Goal: Task Accomplishment & Management: Manage account settings

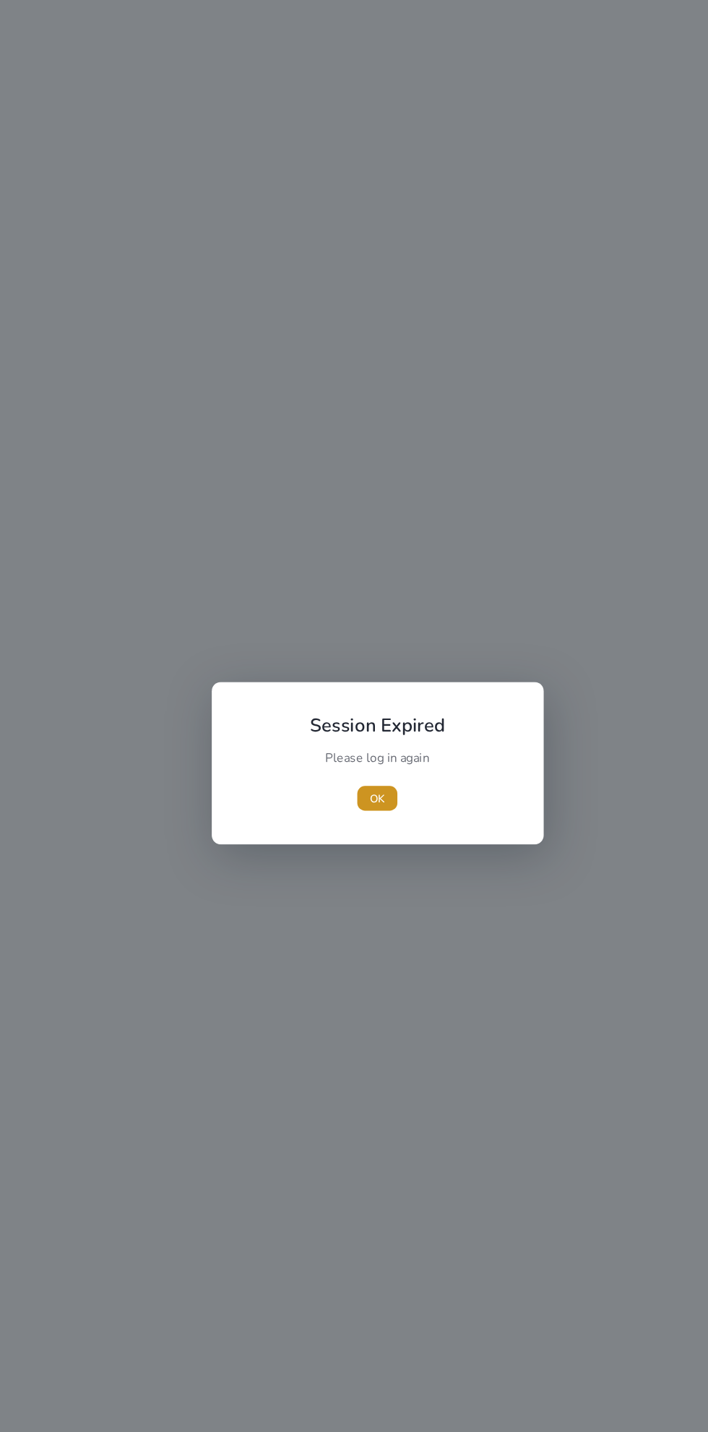
click at [354, 749] on span "OK" at bounding box center [354, 749] width 14 height 15
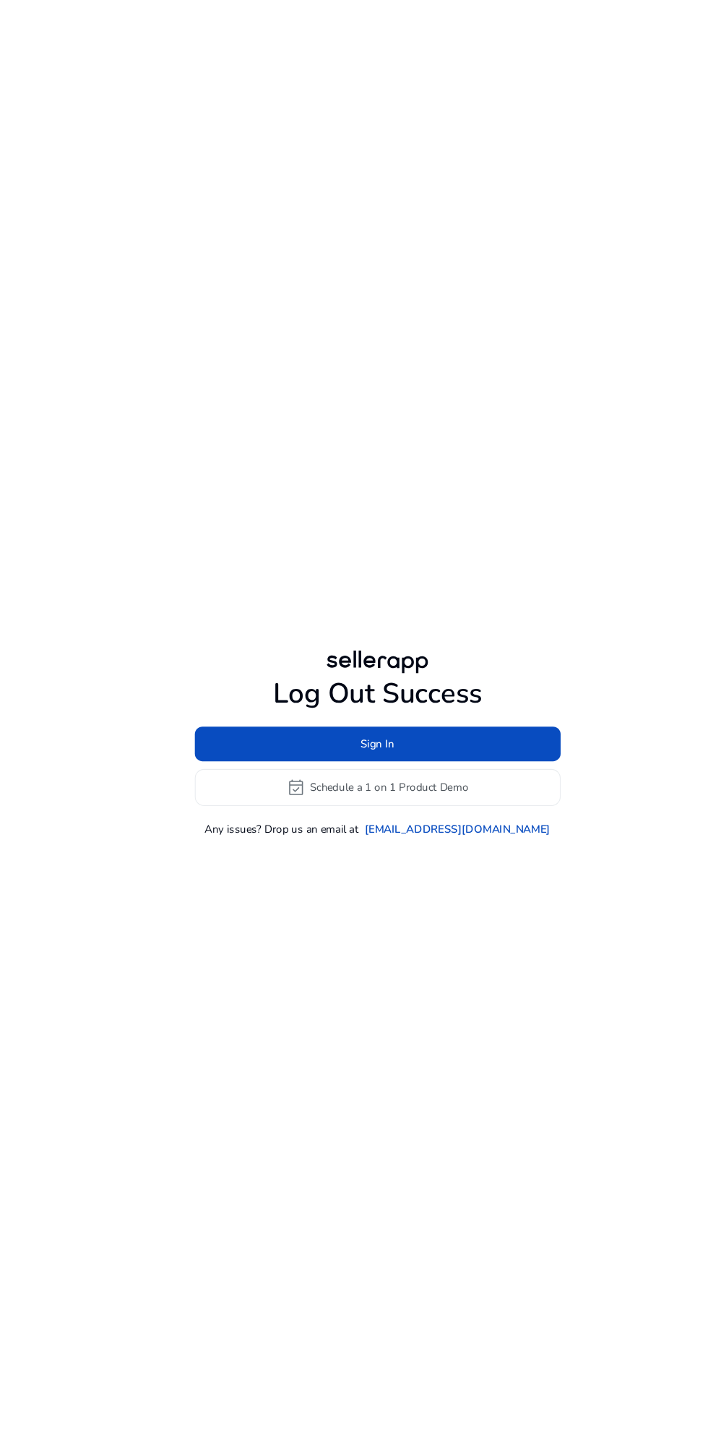
click at [236, 715] on span at bounding box center [354, 697] width 343 height 35
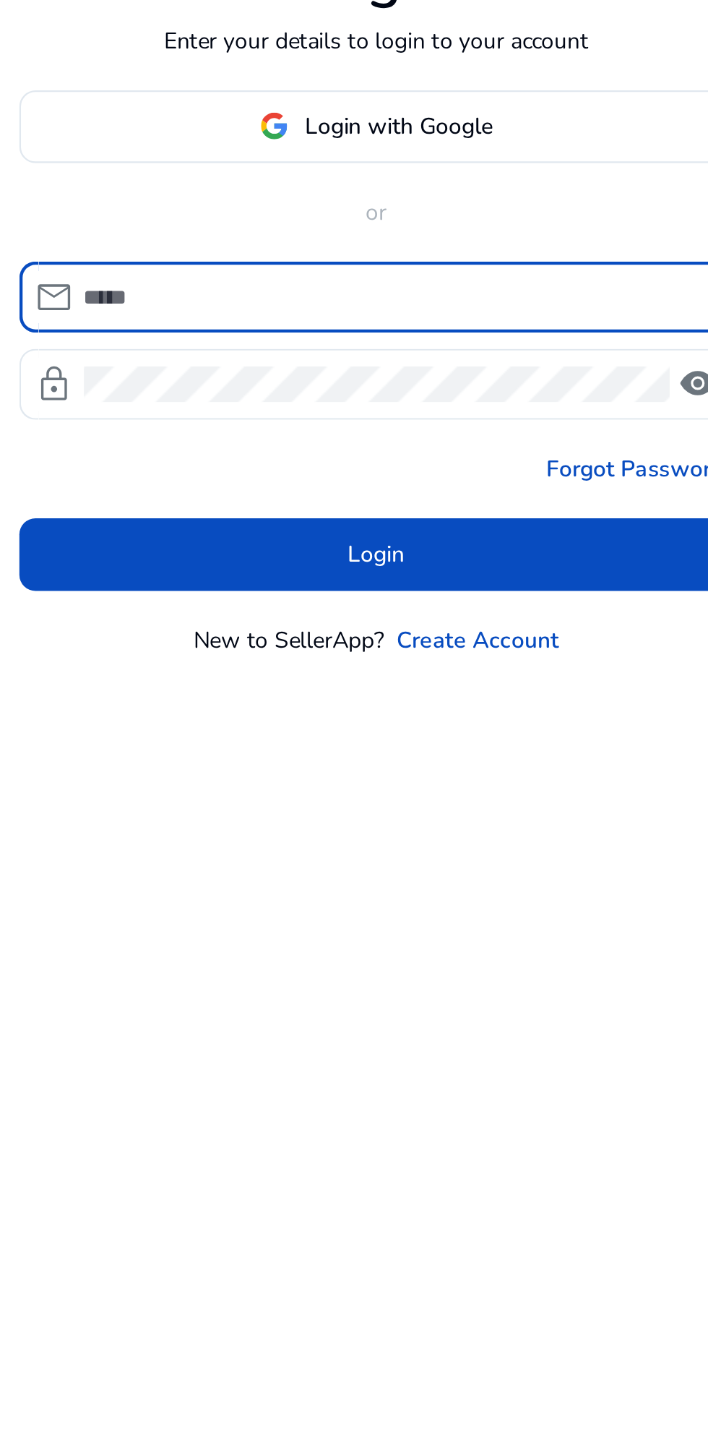
click at [241, 657] on span at bounding box center [354, 639] width 319 height 35
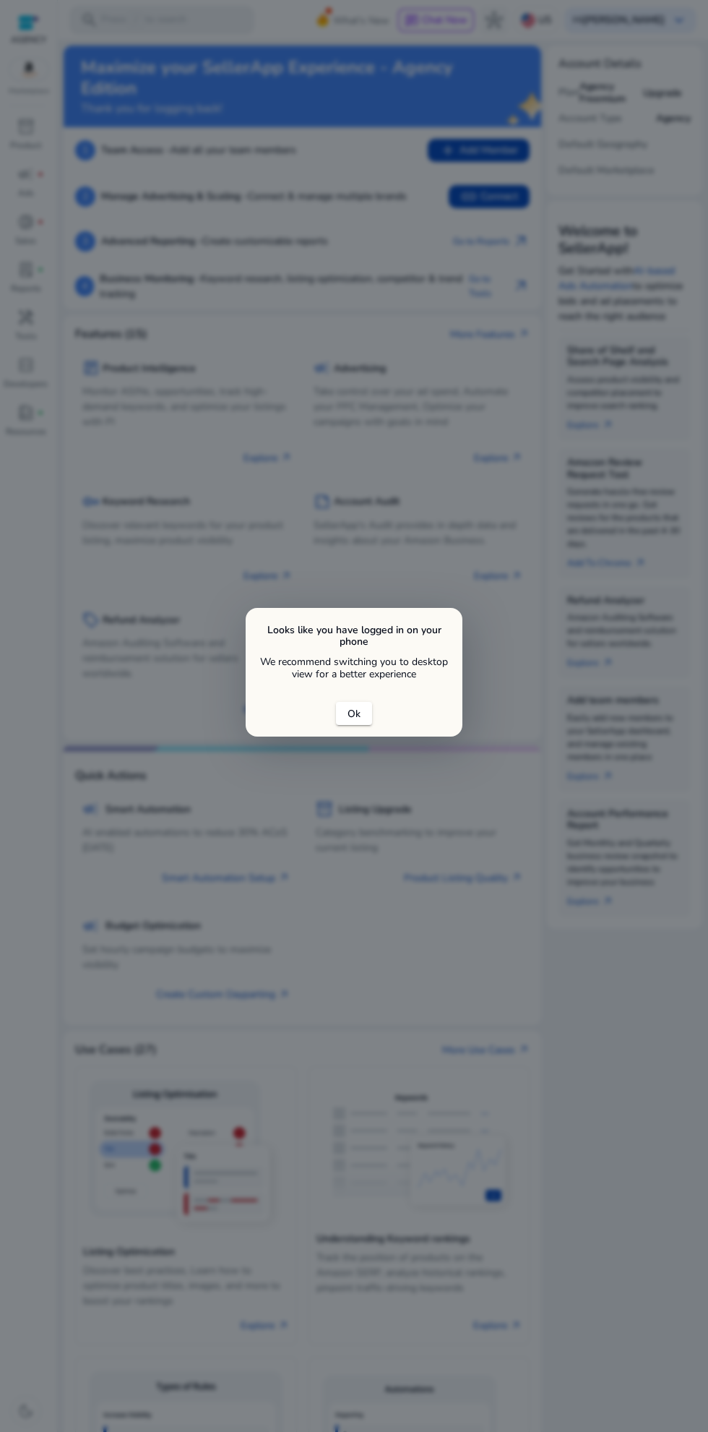
click at [343, 649] on h5 "Looks like you have logged in on your phone" at bounding box center [354, 636] width 194 height 25
click at [343, 731] on span "close dialog" at bounding box center [354, 713] width 36 height 35
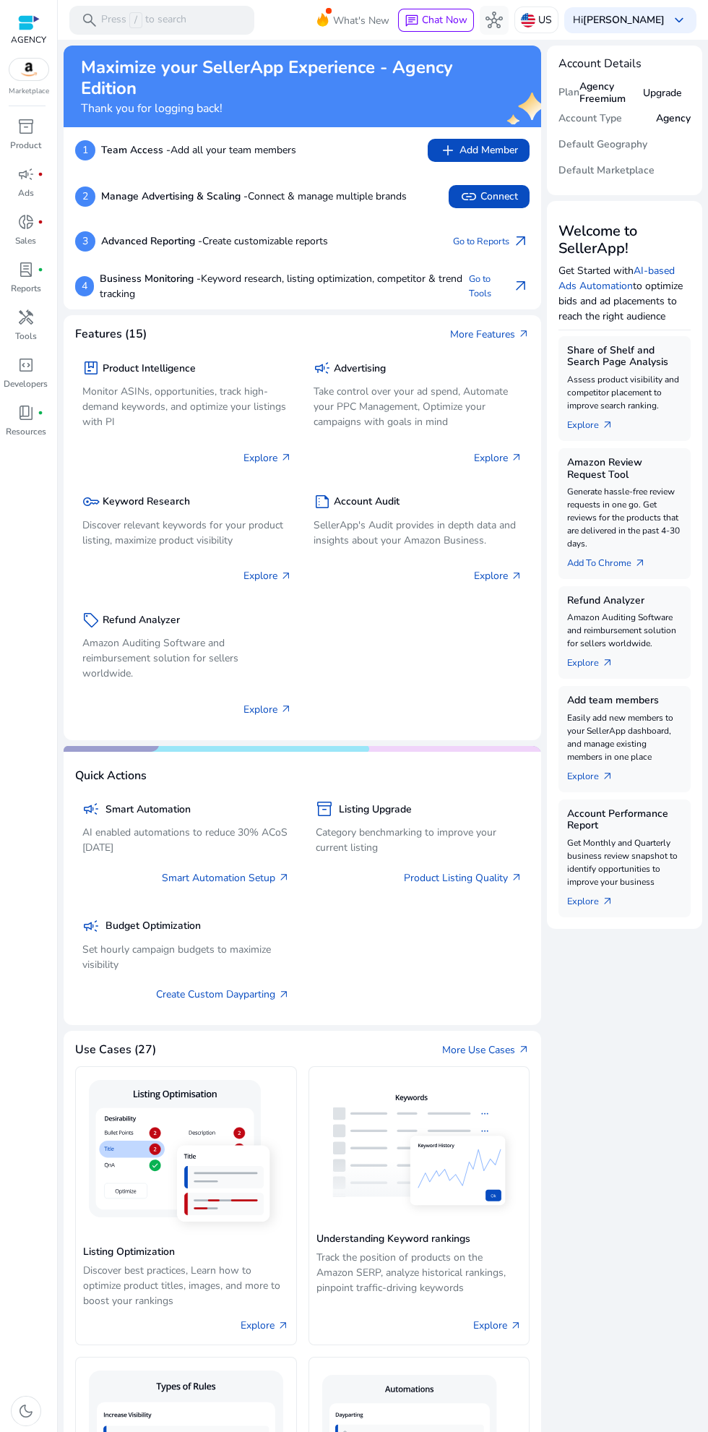
click at [119, 518] on p "Discover relevant keywords for your product listing, maximize product visibility" at bounding box center [187, 533] width 210 height 30
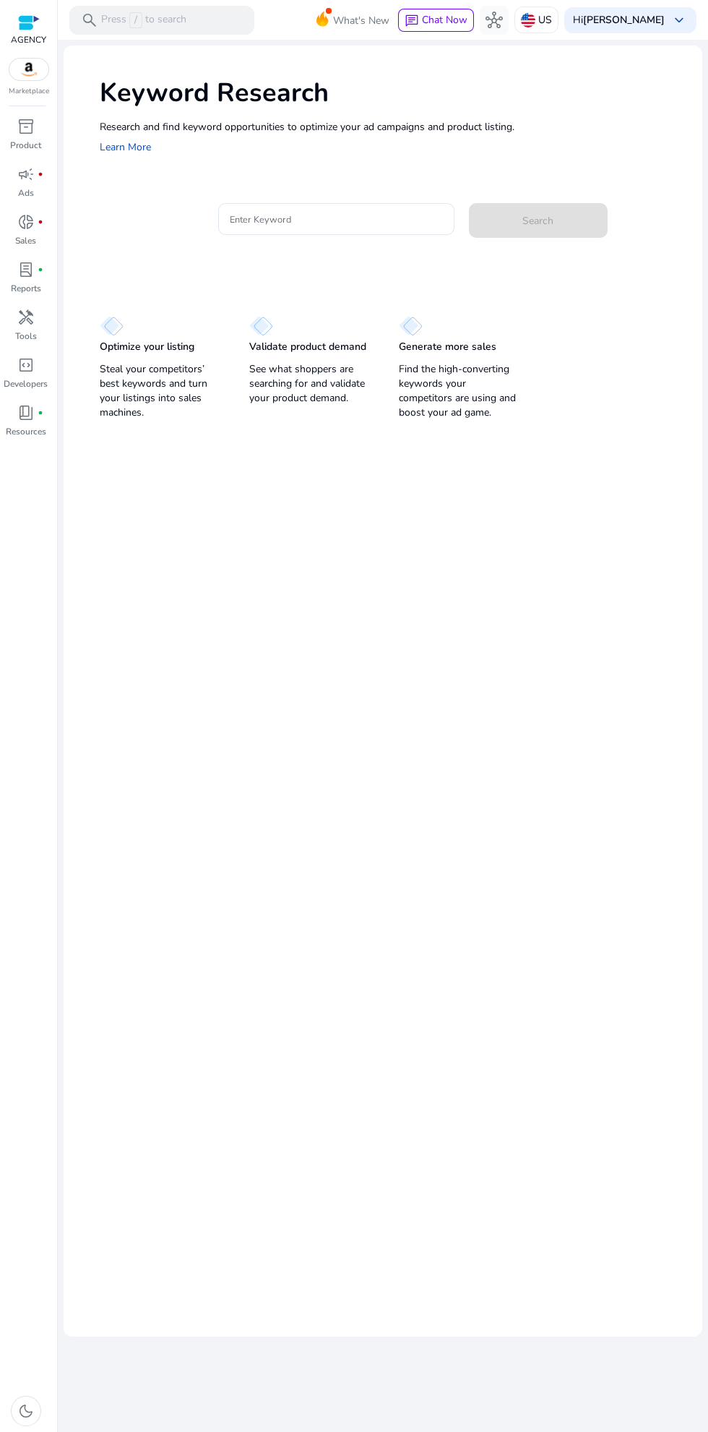
click at [549, 8] on div "US" at bounding box center [537, 20] width 44 height 27
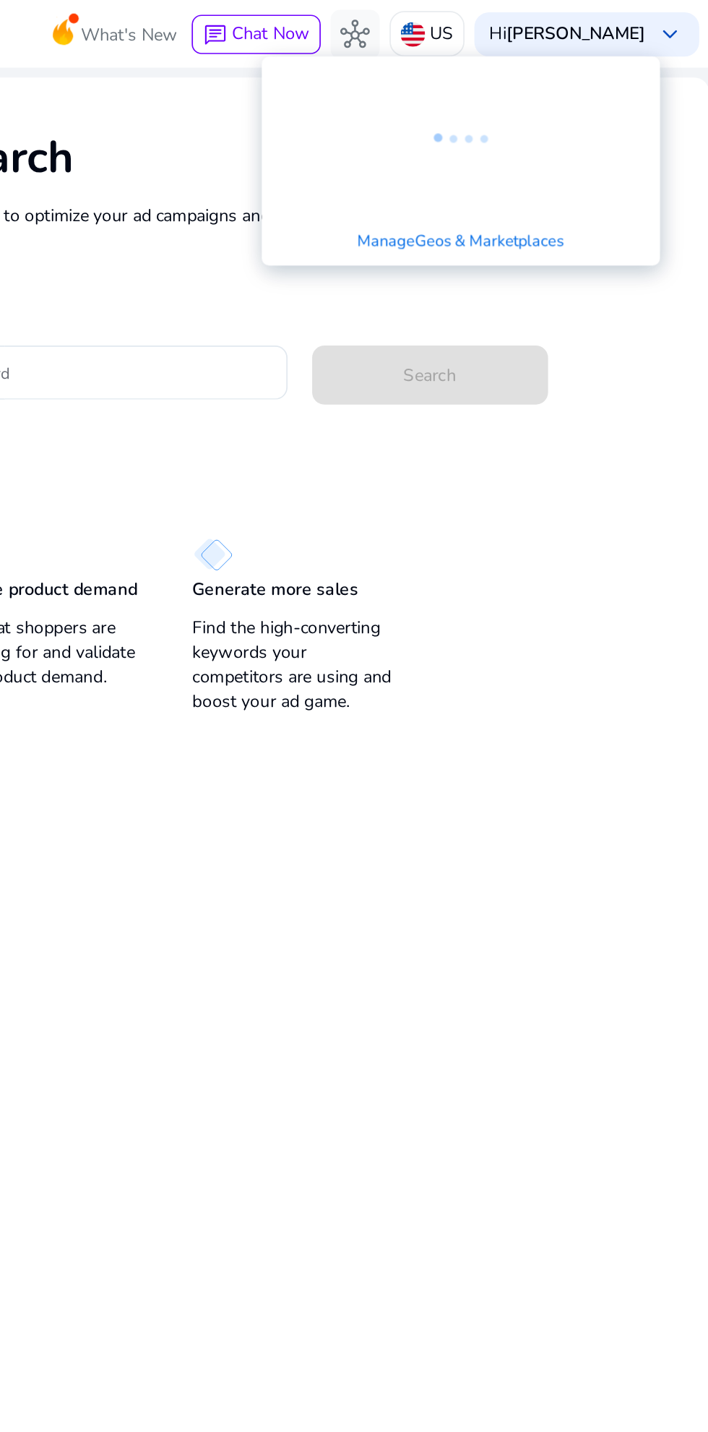
click at [531, 129] on link "Manage Geos & Marketplaces" at bounding box center [556, 142] width 145 height 26
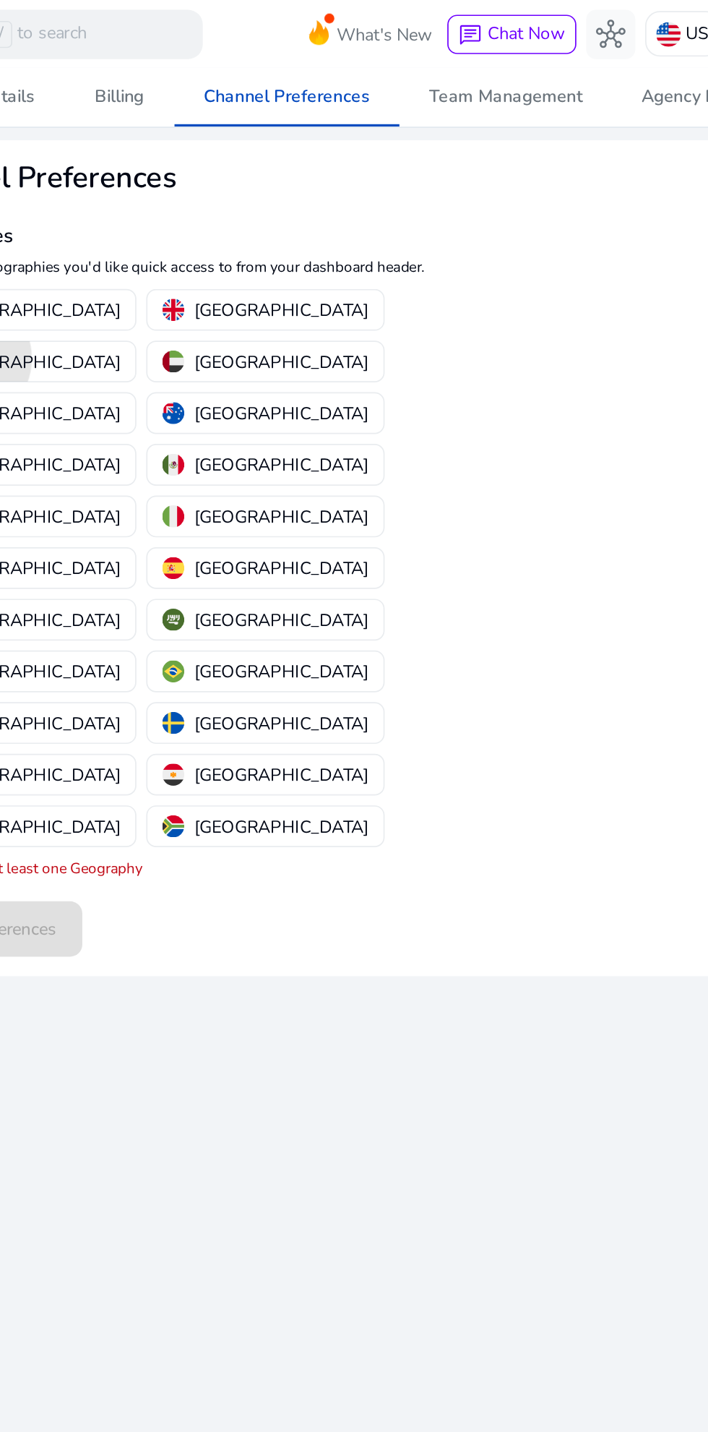
click at [206, 205] on p "[GEOGRAPHIC_DATA]" at bounding box center [154, 212] width 103 height 15
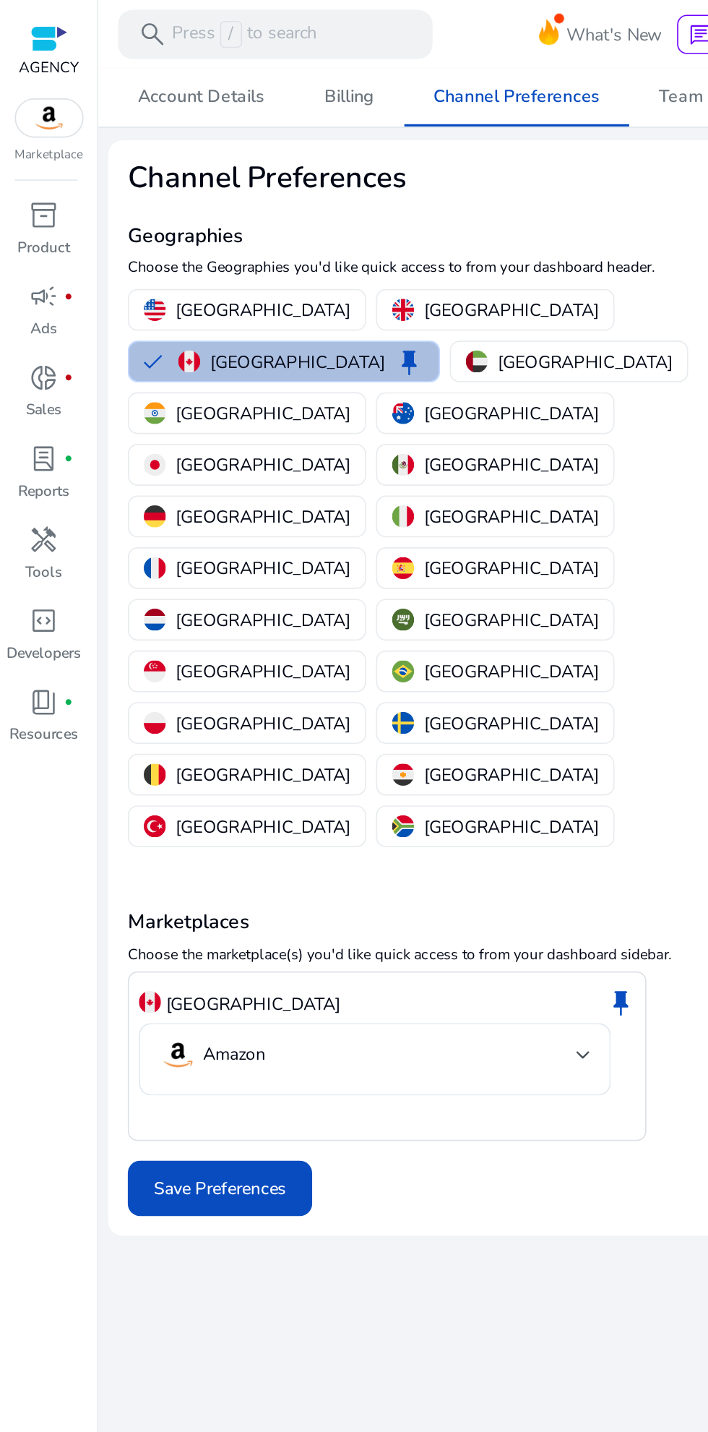
click at [202, 609] on mat-select-trigger "Amazon" at bounding box center [216, 620] width 246 height 23
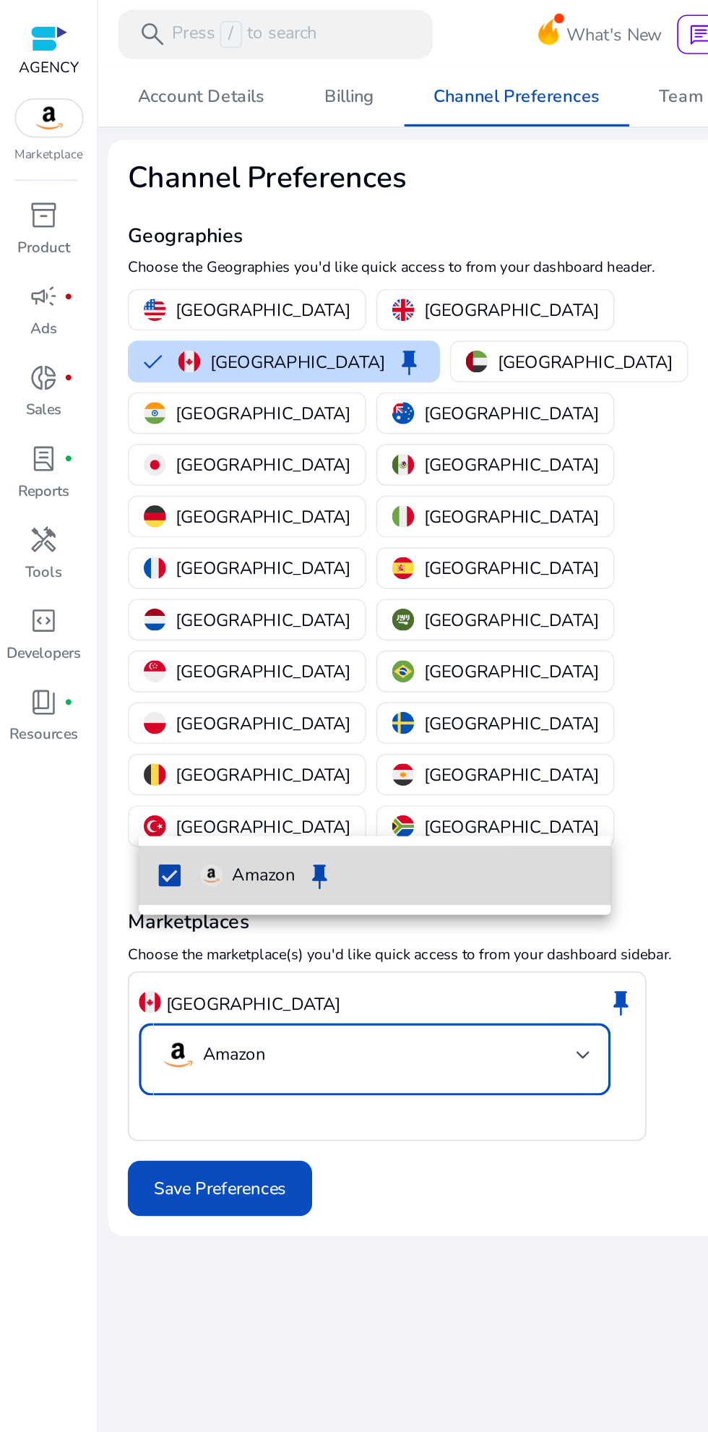
click at [113, 514] on mat-option "Amazon keep" at bounding box center [221, 514] width 278 height 35
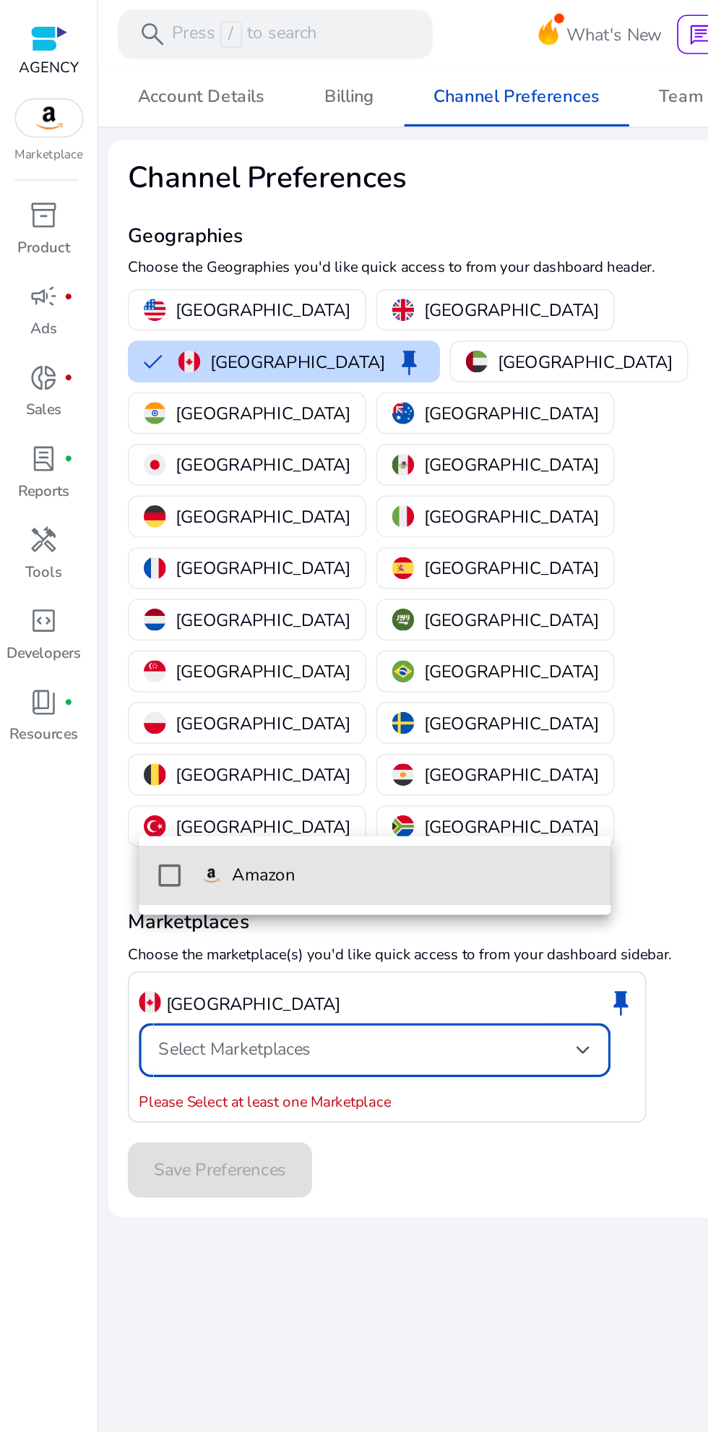
click at [95, 515] on mat-pseudo-checkbox at bounding box center [99, 514] width 13 height 13
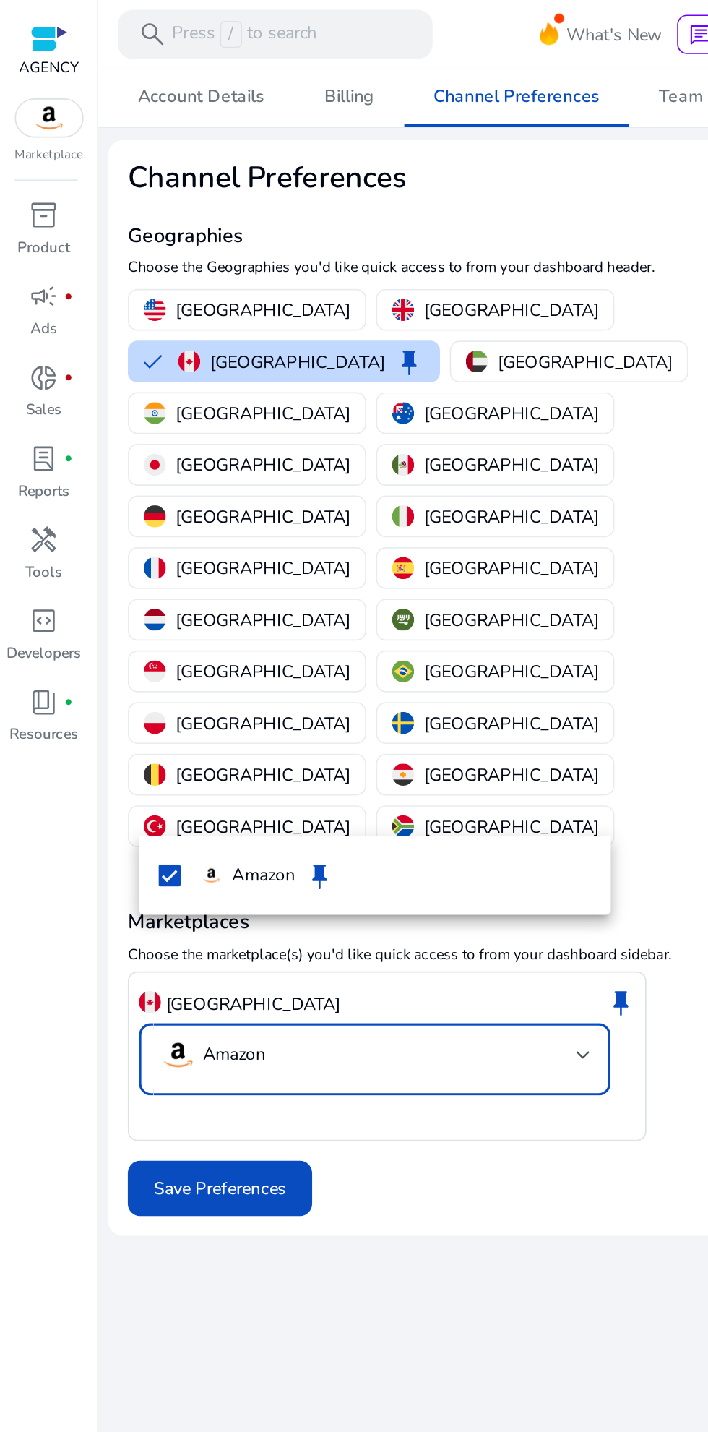
click at [126, 544] on div at bounding box center [354, 716] width 708 height 1432
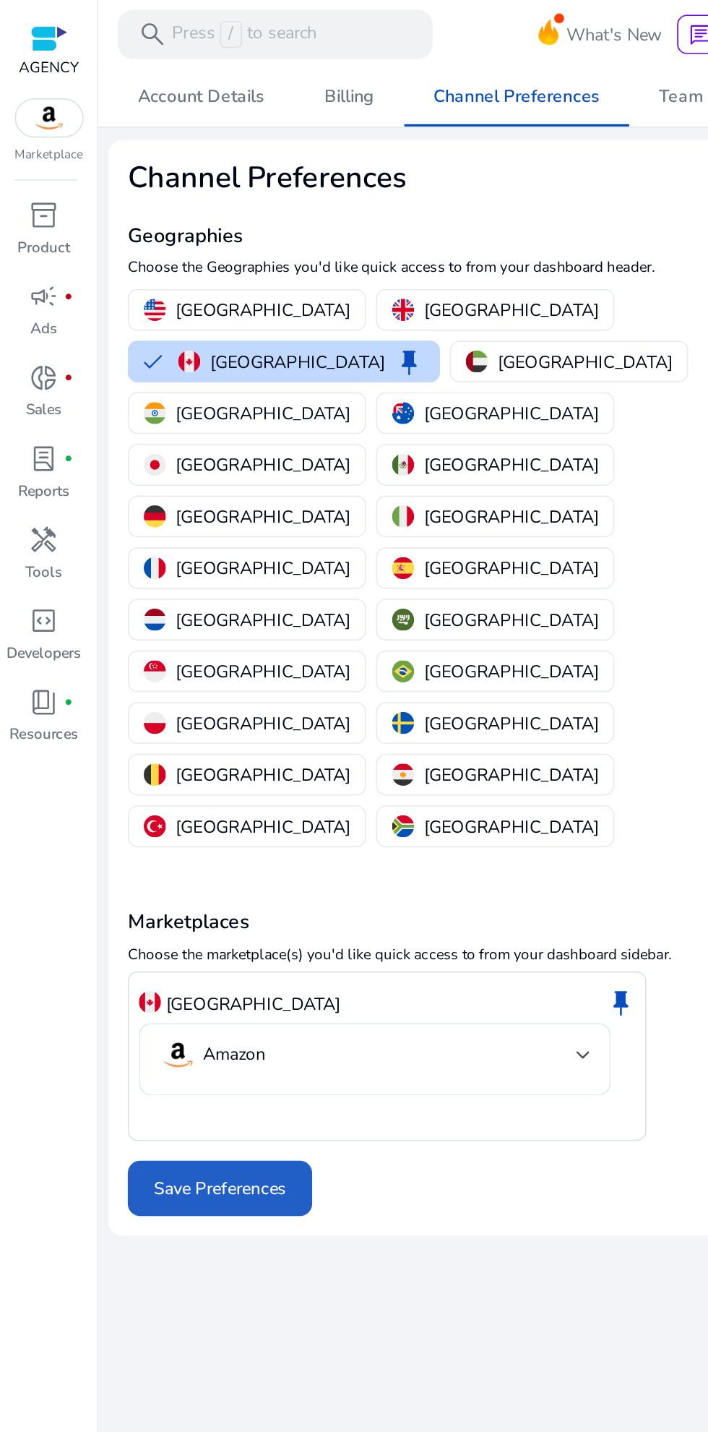
click at [118, 691] on span "Save Preferences" at bounding box center [129, 698] width 78 height 15
click at [111, 691] on span "Save Preferences" at bounding box center [129, 698] width 78 height 15
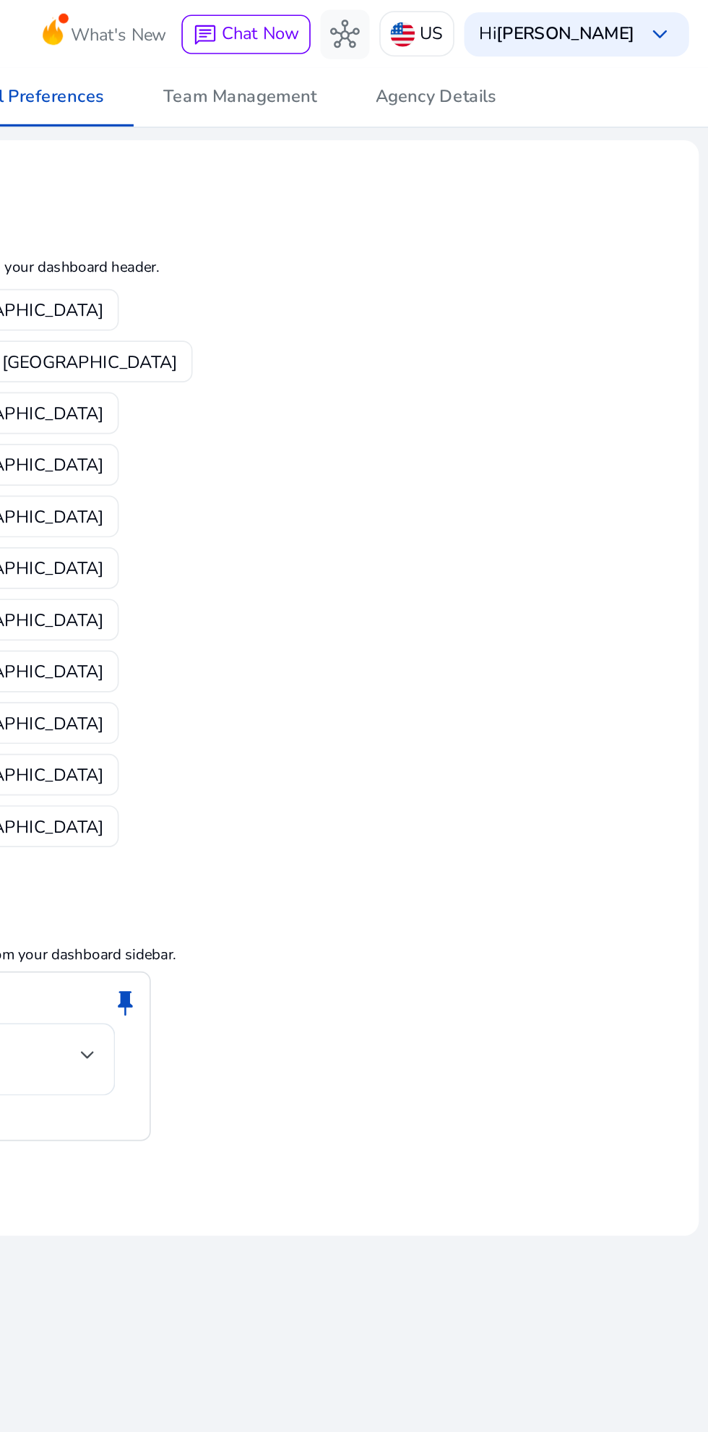
click at [226, 205] on p "[GEOGRAPHIC_DATA]" at bounding box center [175, 212] width 103 height 15
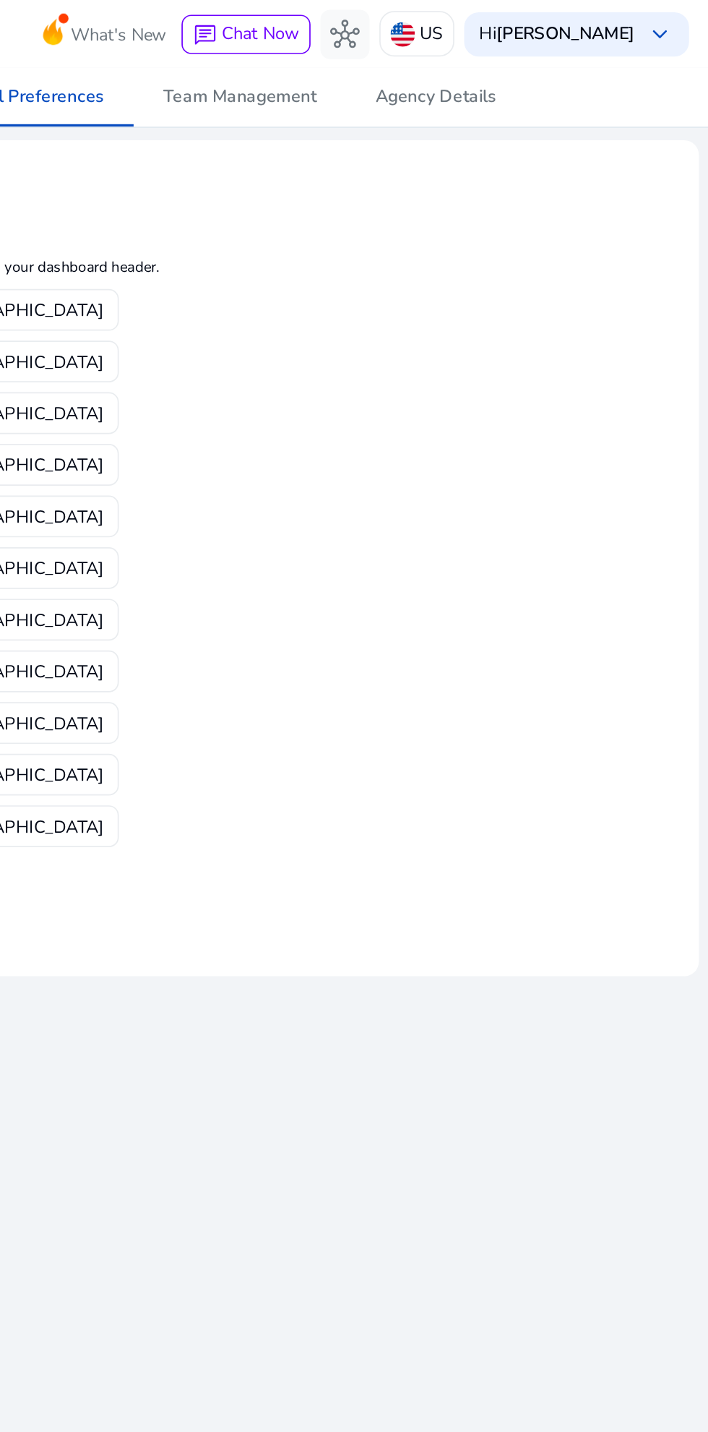
click at [206, 205] on p "[GEOGRAPHIC_DATA]" at bounding box center [154, 212] width 103 height 15
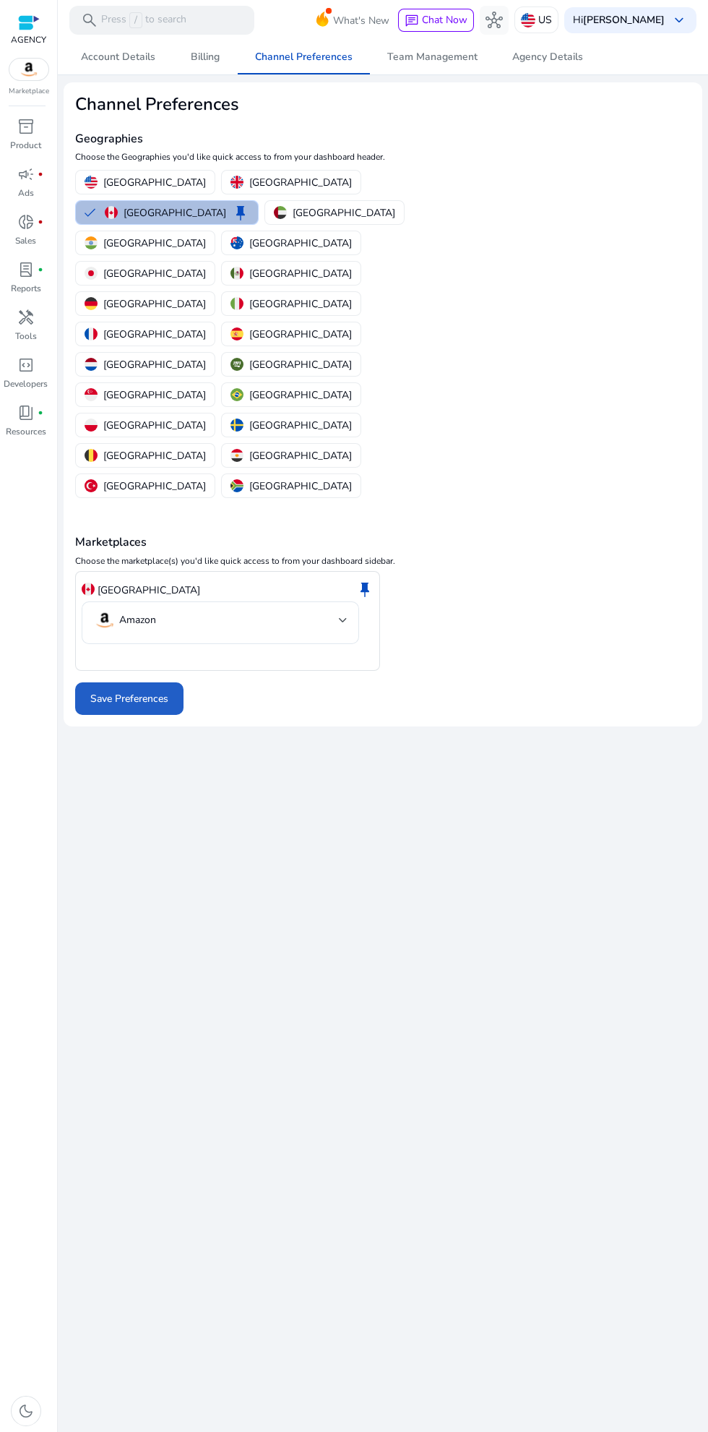
click at [119, 682] on span at bounding box center [129, 699] width 108 height 35
click at [343, 617] on div at bounding box center [343, 620] width 9 height 6
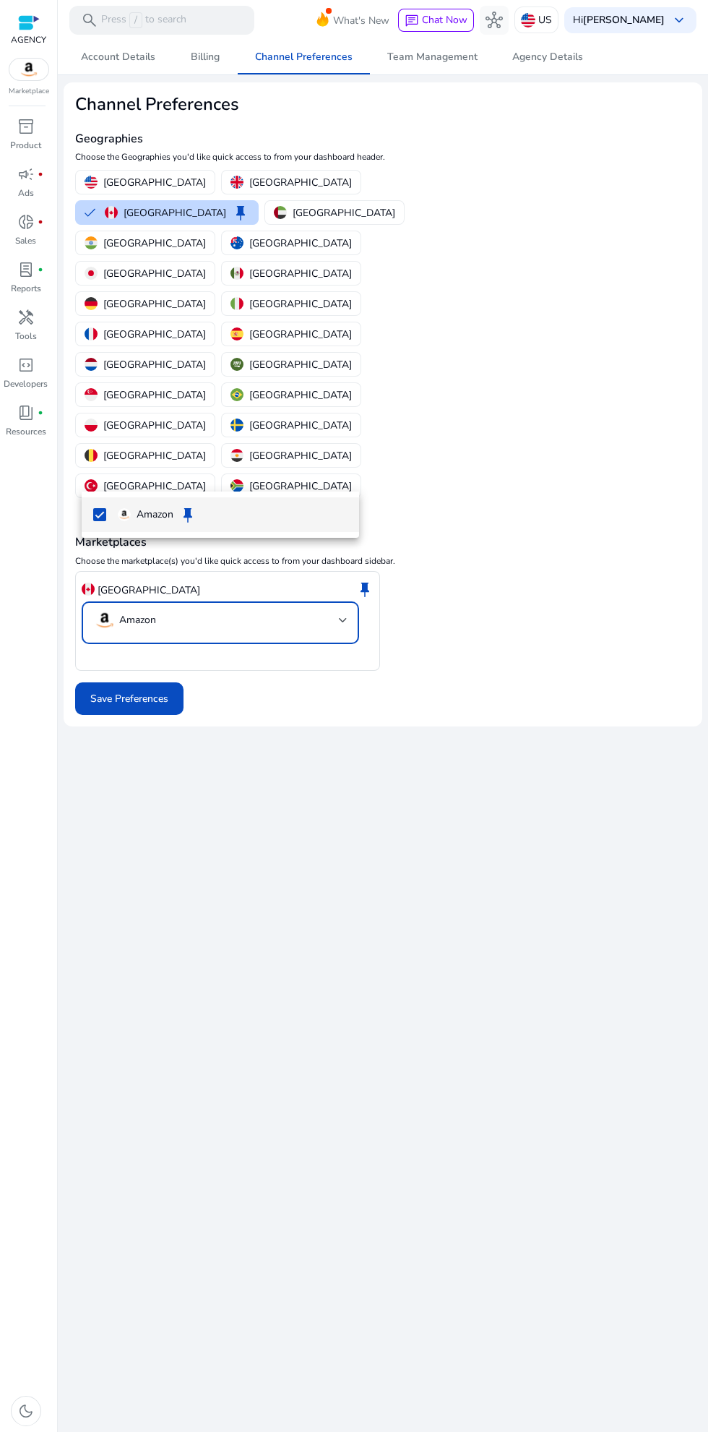
click at [343, 446] on div at bounding box center [354, 716] width 708 height 1432
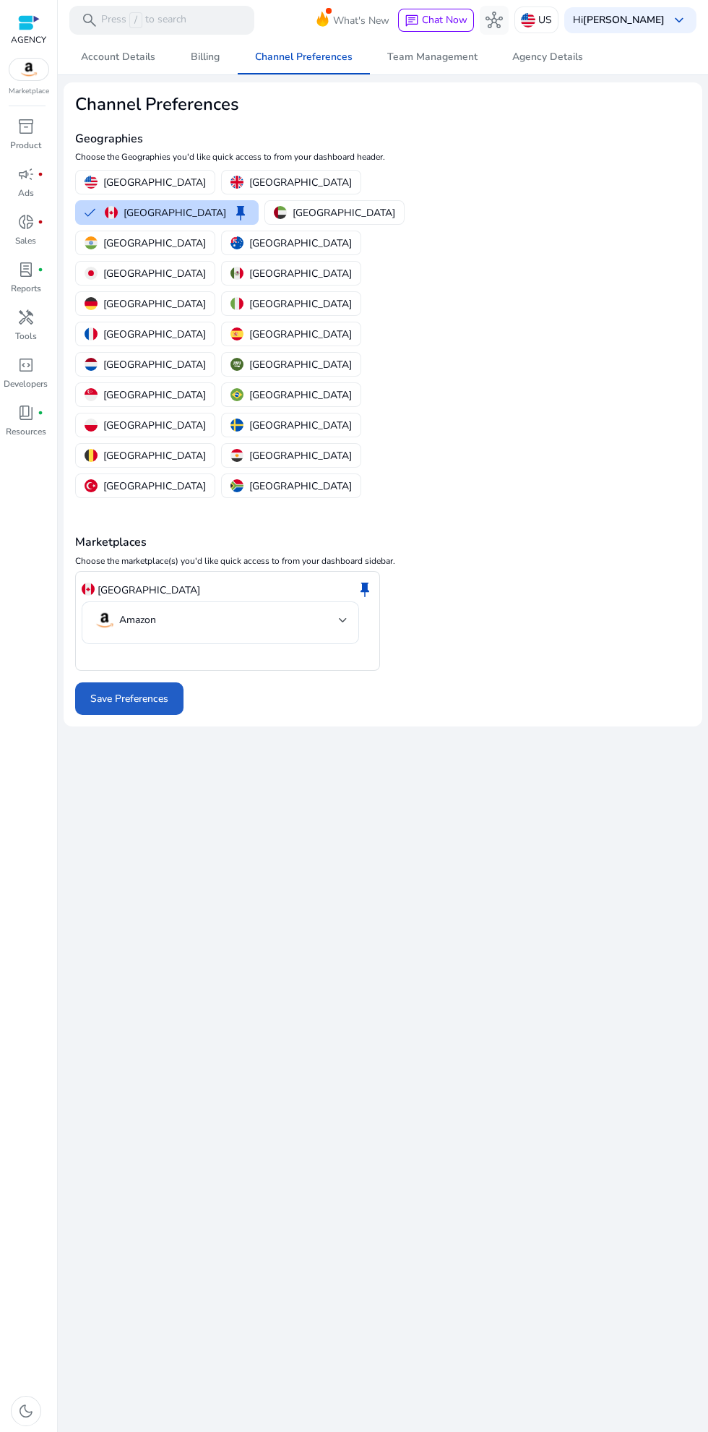
click at [96, 691] on span "Save Preferences" at bounding box center [129, 698] width 78 height 15
click at [108, 691] on span "Save Preferences" at bounding box center [129, 698] width 78 height 15
click at [115, 682] on span at bounding box center [129, 699] width 108 height 35
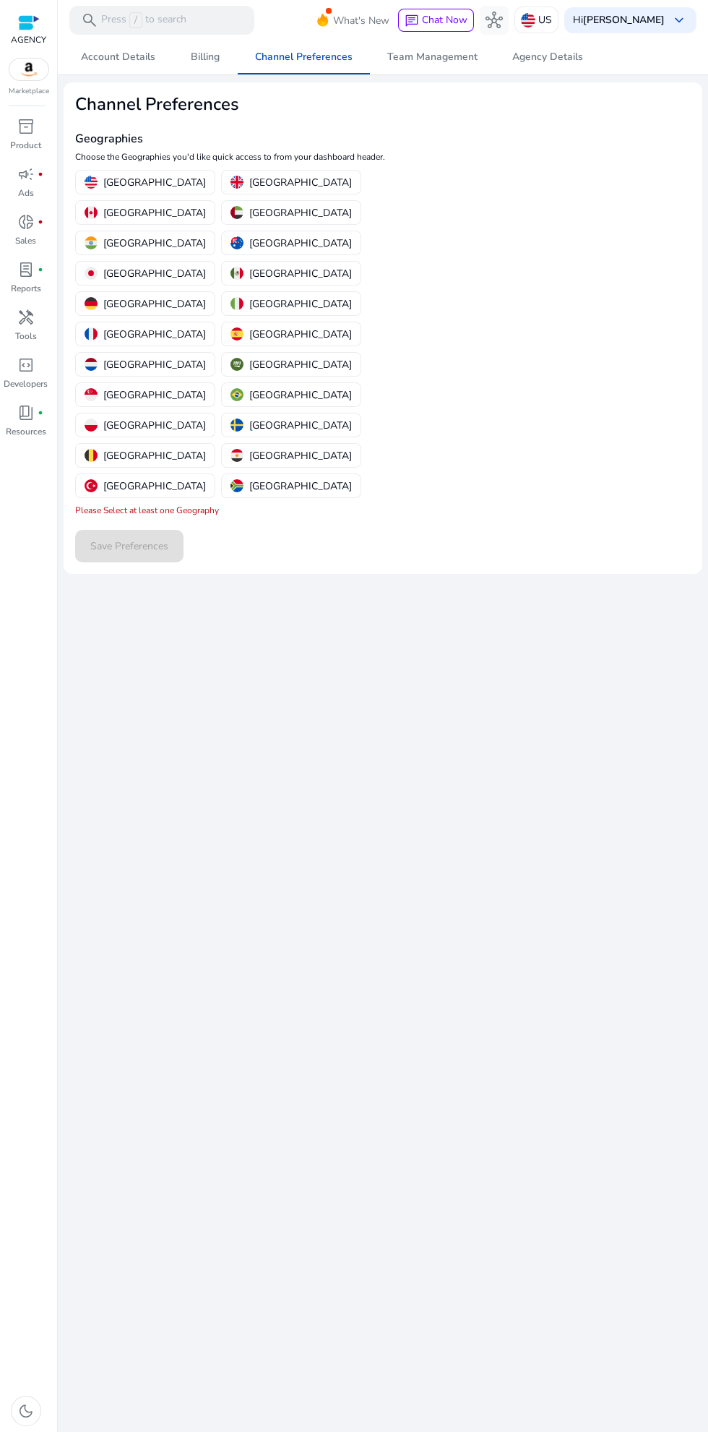
click at [559, 18] on div "US" at bounding box center [537, 20] width 44 height 27
click at [343, 192] on div at bounding box center [354, 716] width 708 height 1432
click at [206, 205] on p "[GEOGRAPHIC_DATA]" at bounding box center [154, 212] width 103 height 15
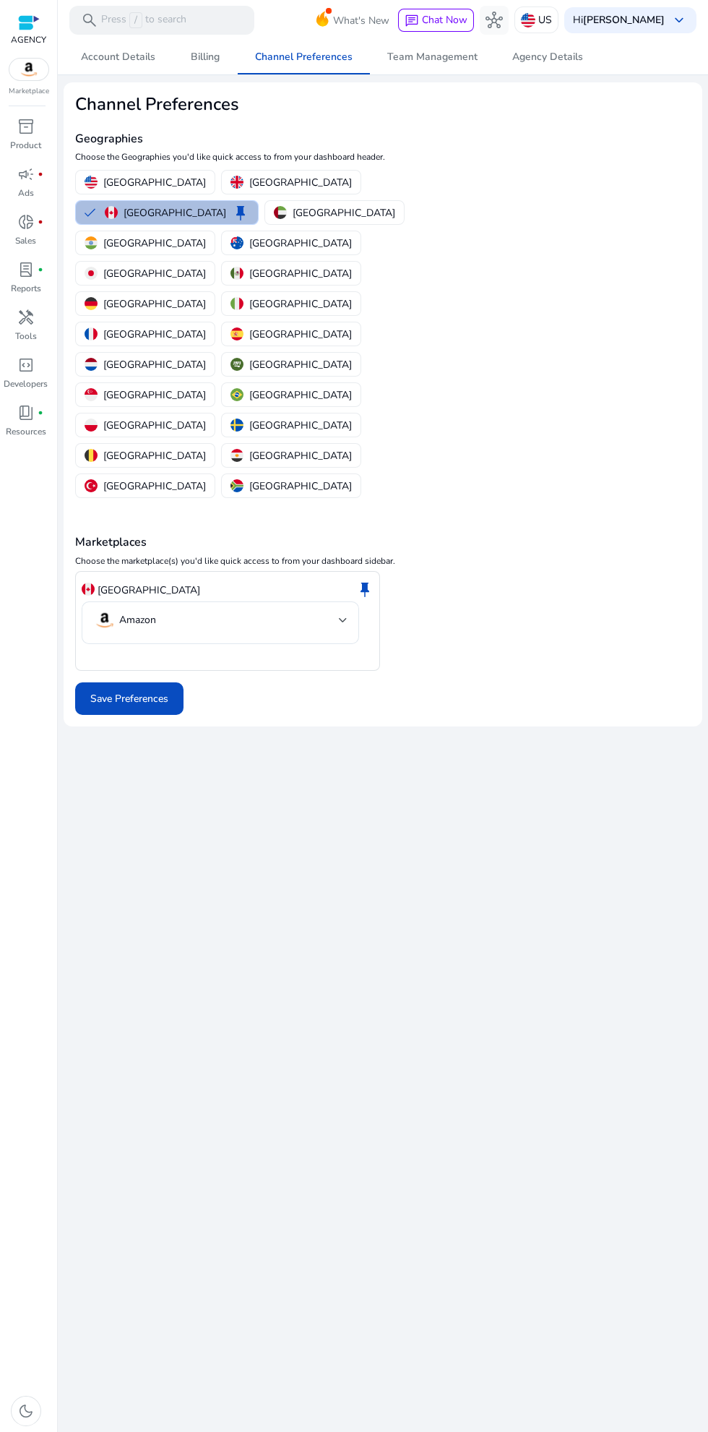
click at [104, 682] on span at bounding box center [129, 699] width 108 height 35
click at [210, 62] on span "Billing" at bounding box center [205, 57] width 29 height 10
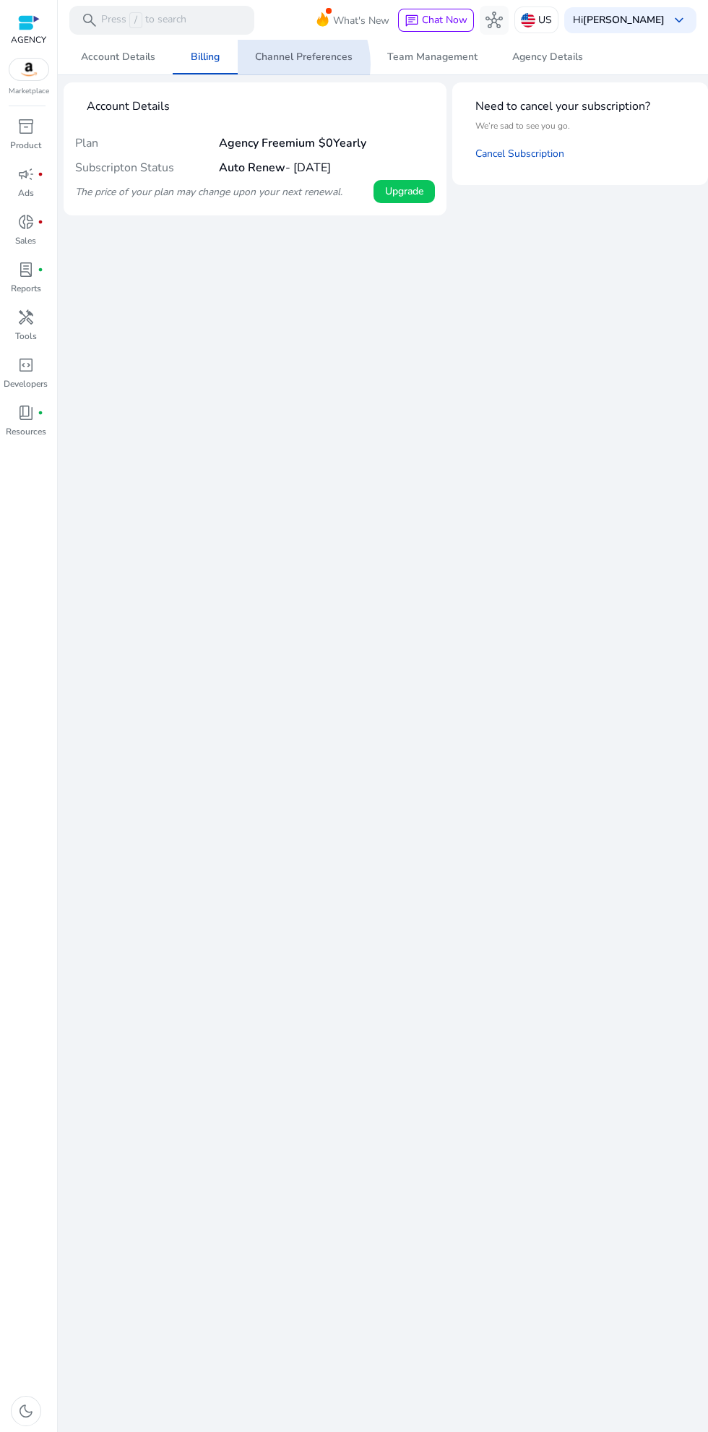
click at [280, 64] on span "Channel Preferences" at bounding box center [304, 57] width 98 height 35
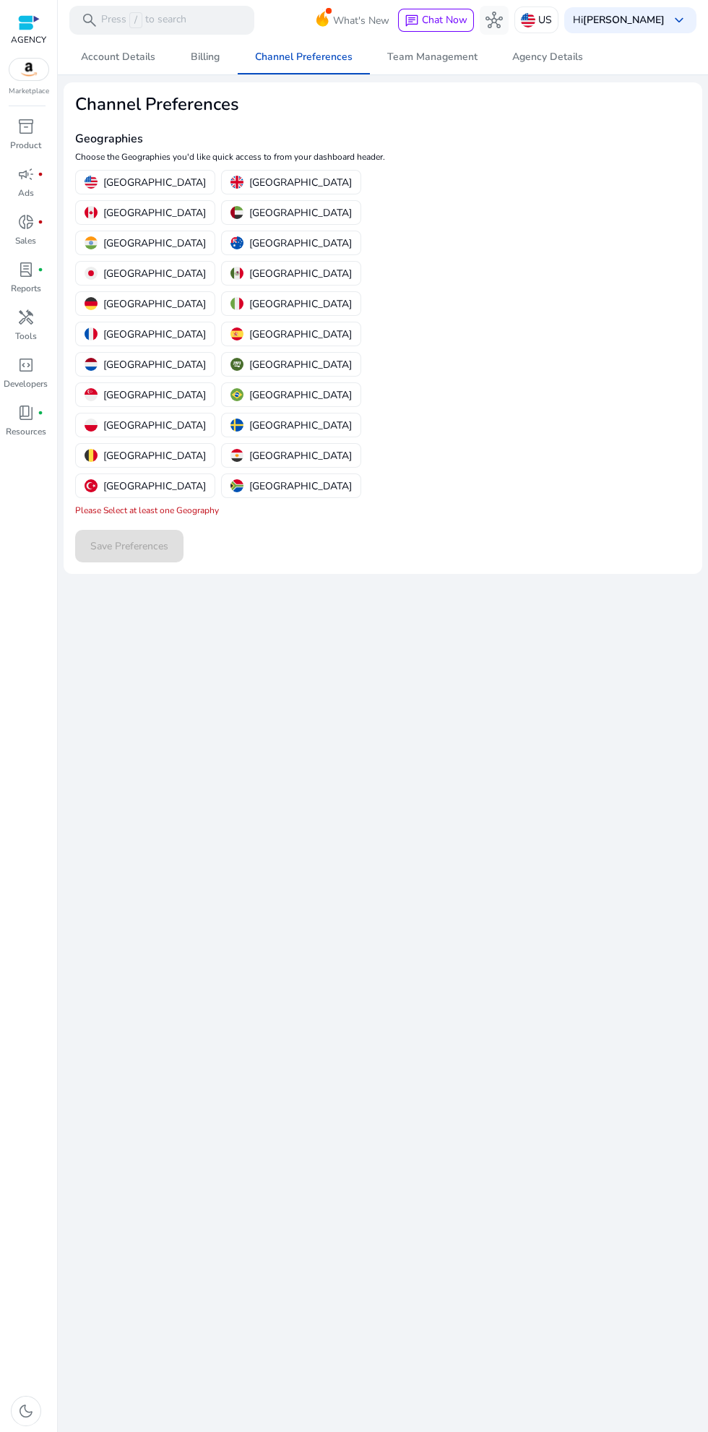
click at [327, 236] on p "[GEOGRAPHIC_DATA]" at bounding box center [300, 243] width 103 height 15
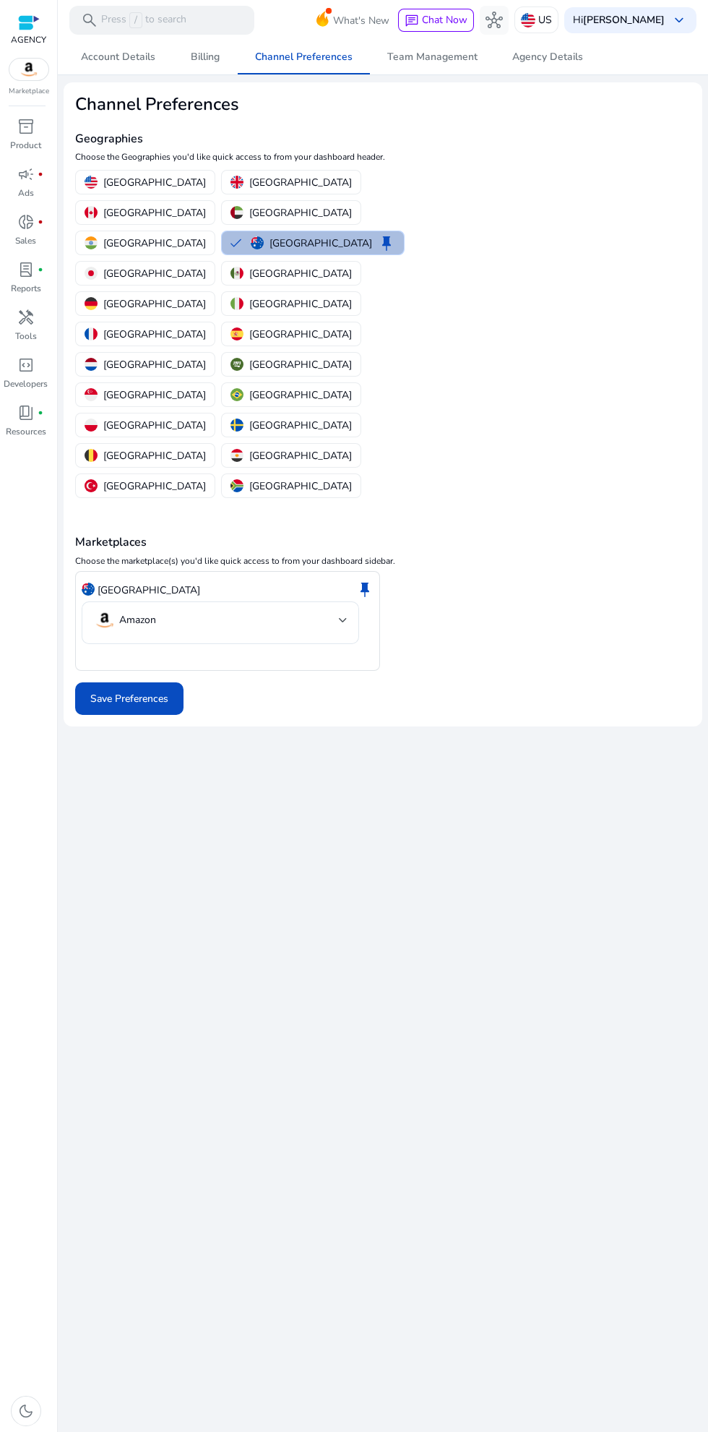
click at [206, 205] on p "[GEOGRAPHIC_DATA]" at bounding box center [154, 212] width 103 height 15
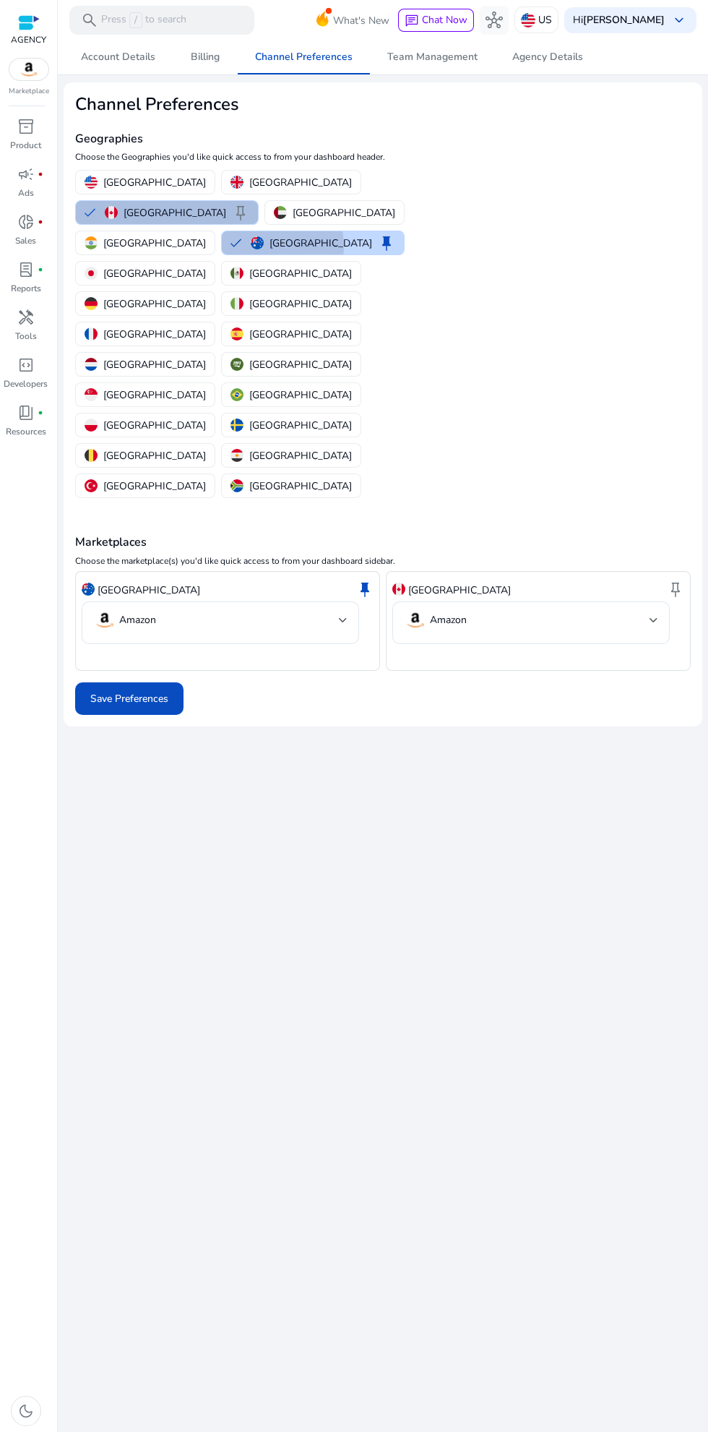
click at [264, 236] on img "button" at bounding box center [257, 242] width 13 height 13
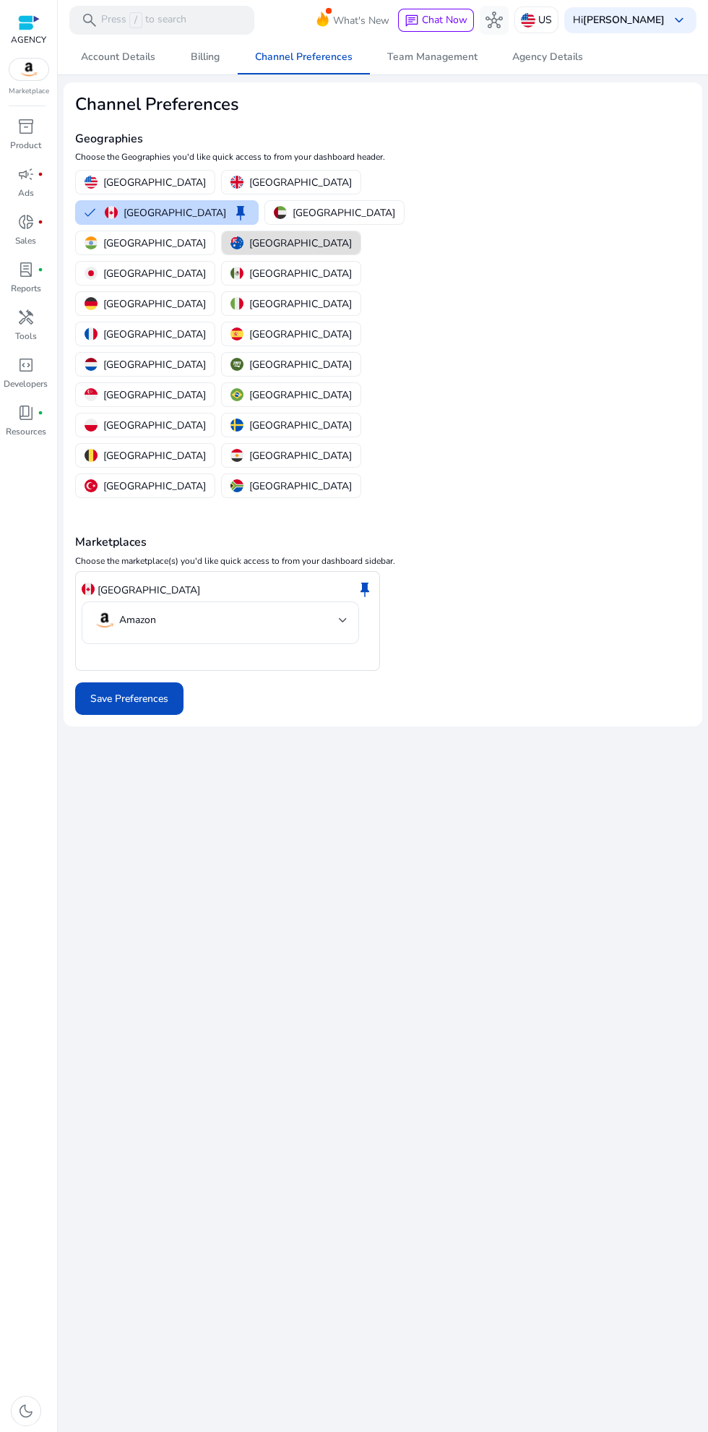
click at [117, 691] on span "Save Preferences" at bounding box center [129, 698] width 78 height 15
click at [552, 20] on p "US" at bounding box center [545, 19] width 14 height 25
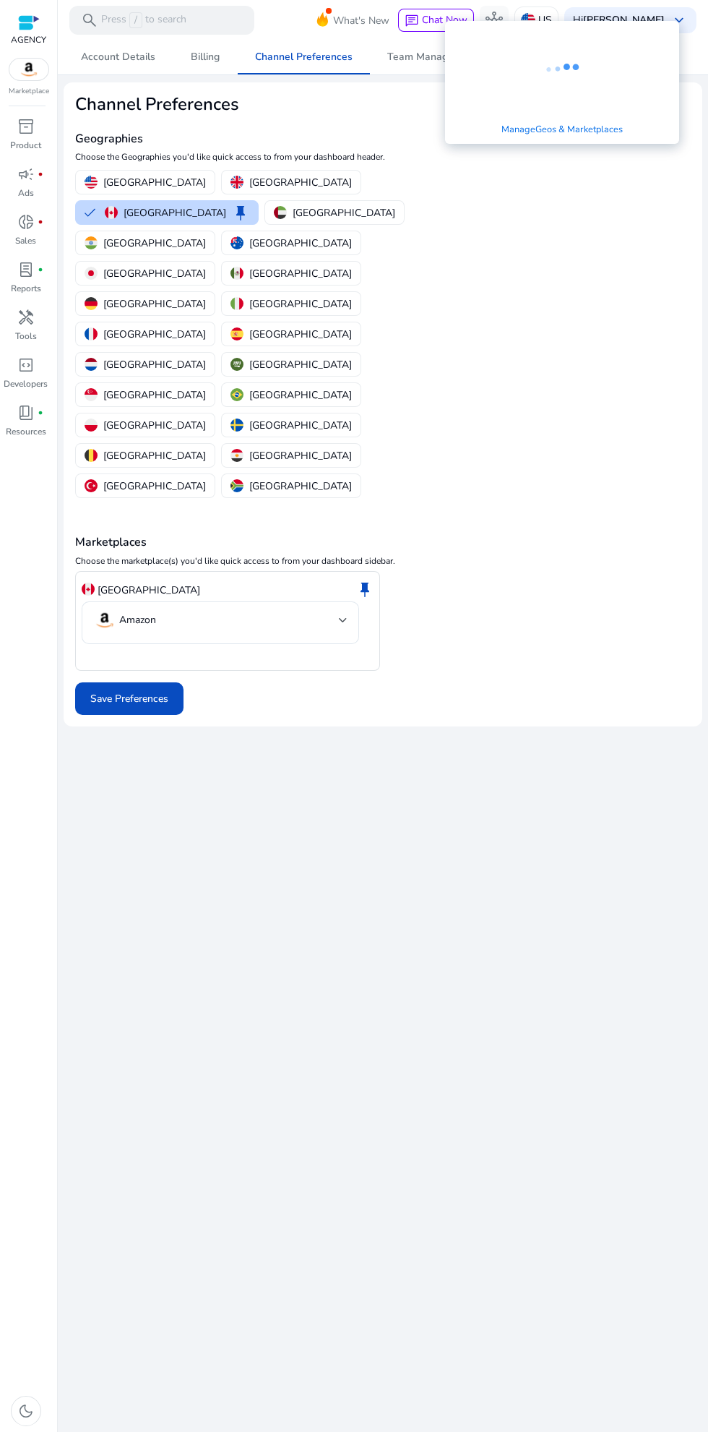
scroll to position [19, 0]
